Goal: Manage account settings

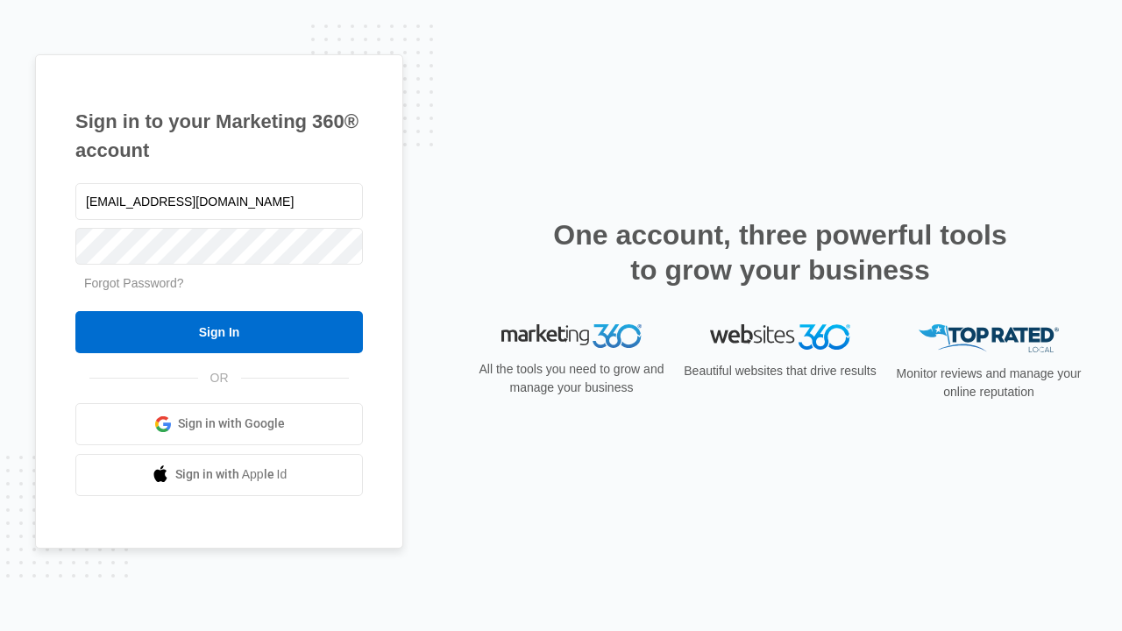
type input "[EMAIL_ADDRESS][DOMAIN_NAME]"
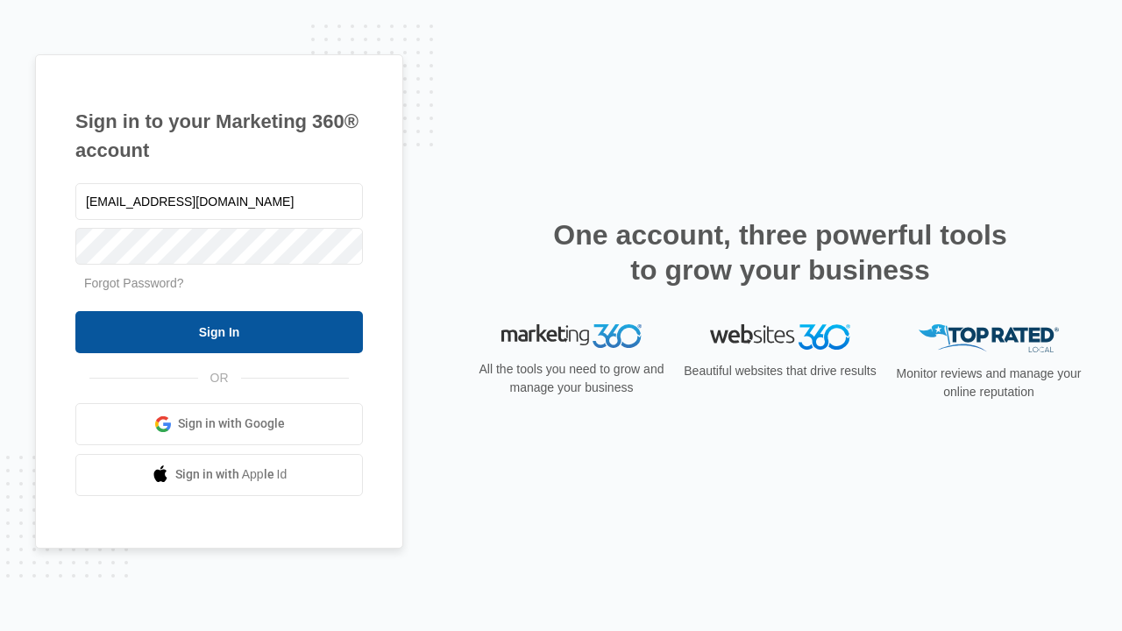
click at [219, 331] on input "Sign In" at bounding box center [218, 332] width 287 height 42
